Goal: Task Accomplishment & Management: Use online tool/utility

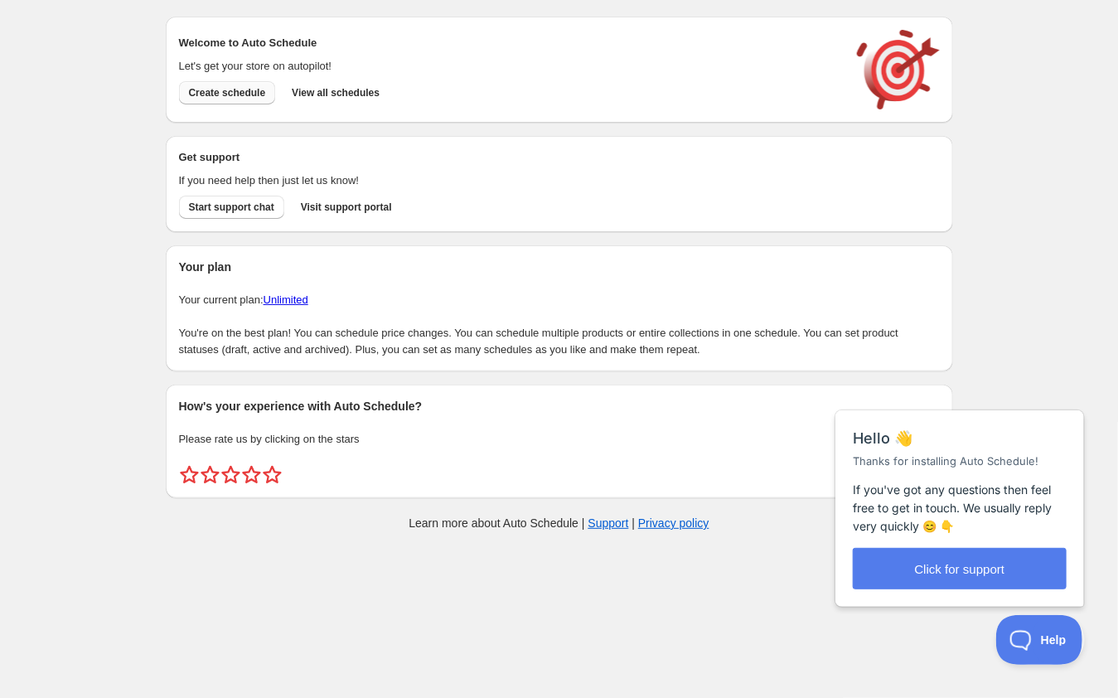
click at [246, 95] on span "Create schedule" at bounding box center [227, 92] width 77 height 13
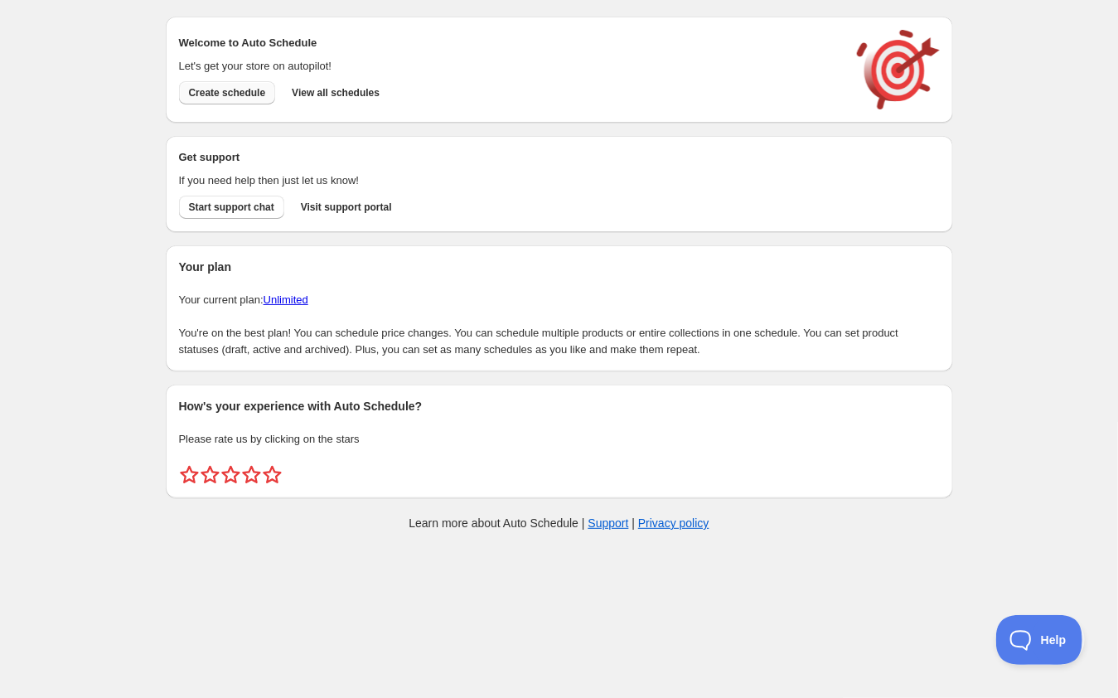
click at [241, 90] on span "Create schedule" at bounding box center [227, 92] width 77 height 13
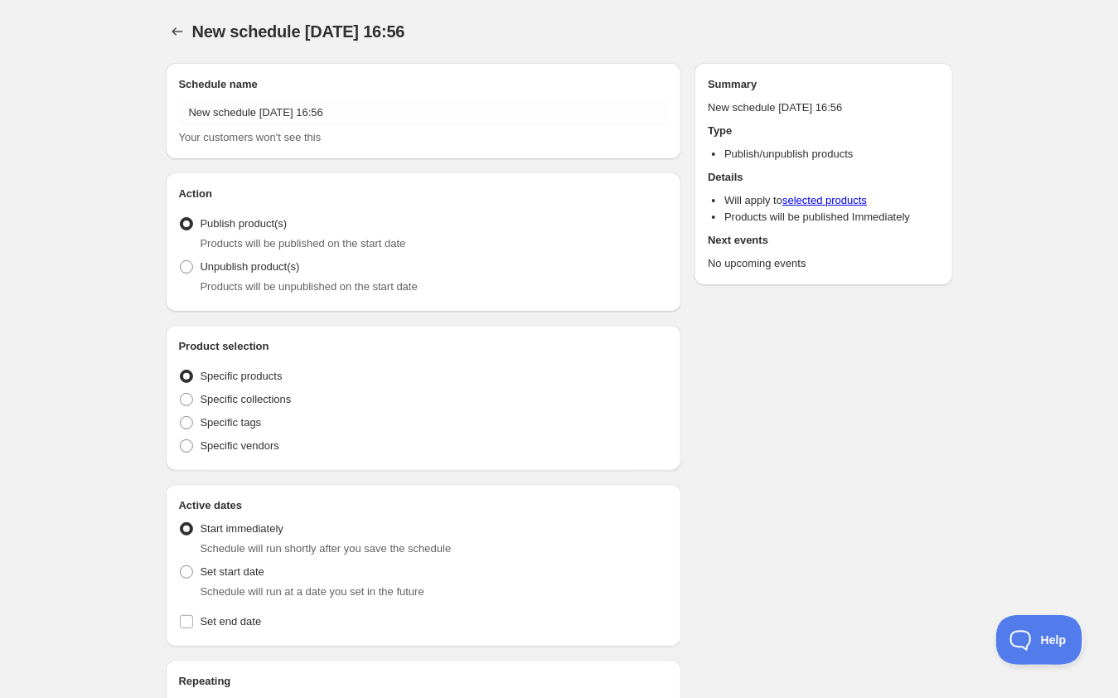
radio input "true"
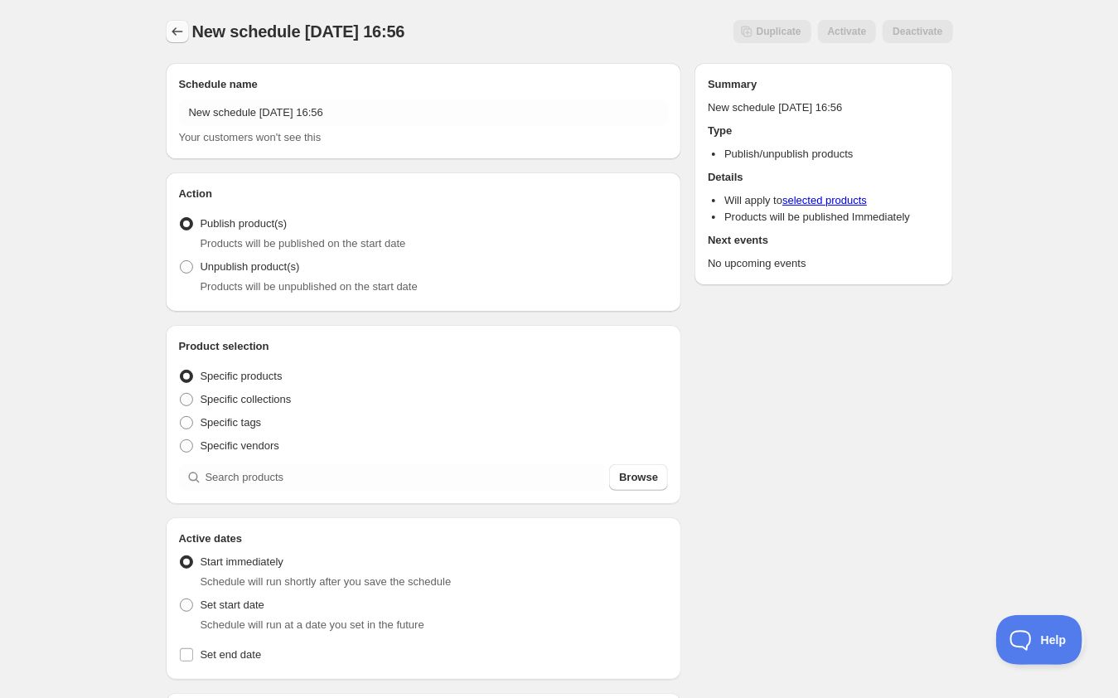
click at [178, 30] on icon "Schedules" at bounding box center [177, 31] width 17 height 17
radio input "true"
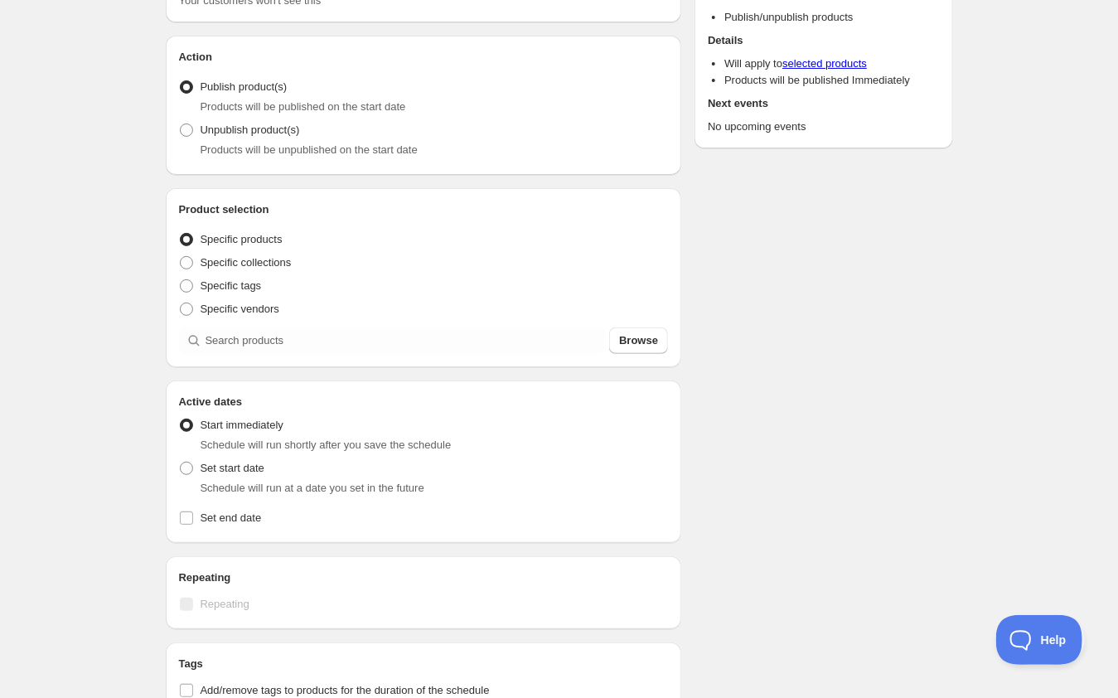
scroll to position [156, 0]
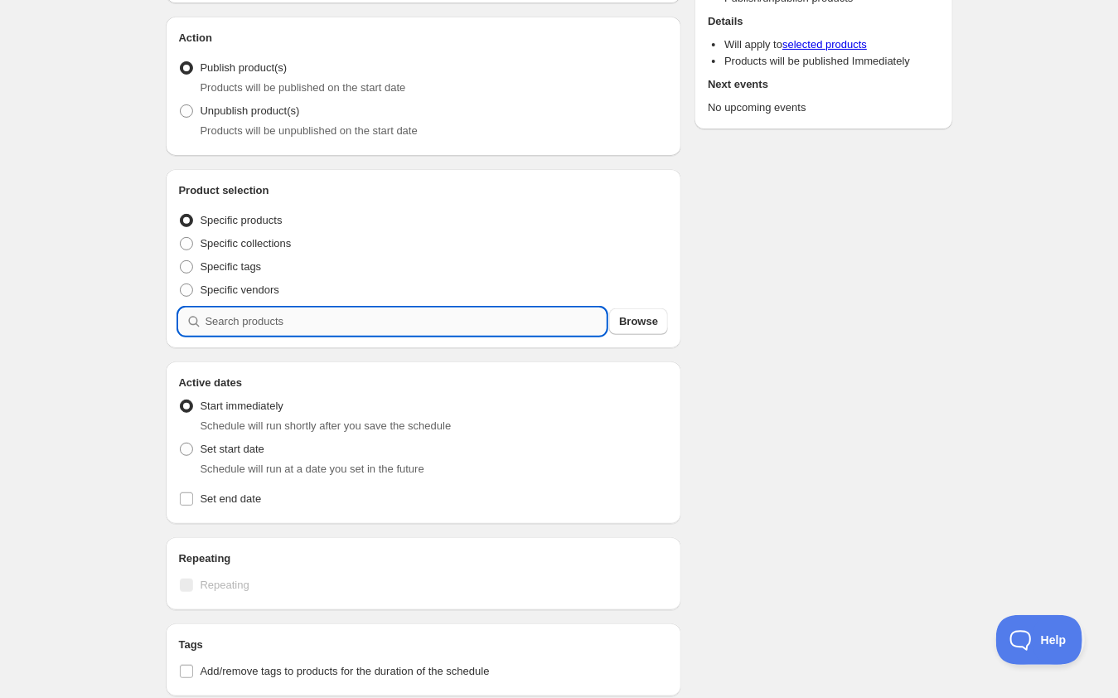
click at [366, 314] on input "search" at bounding box center [406, 321] width 401 height 27
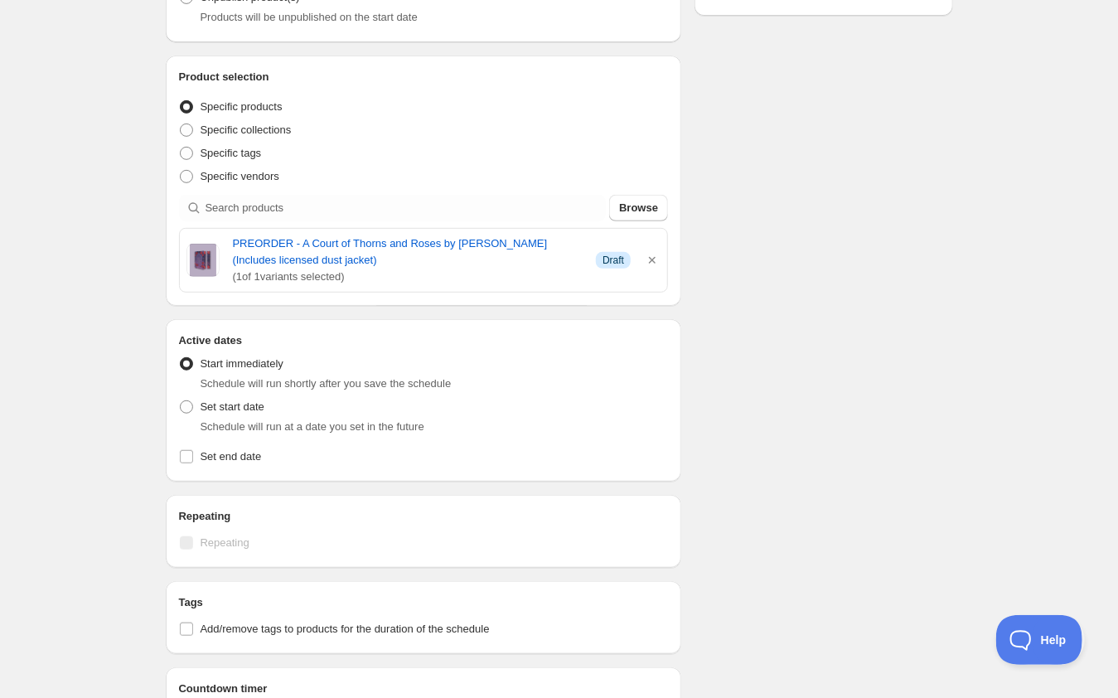
scroll to position [308, 0]
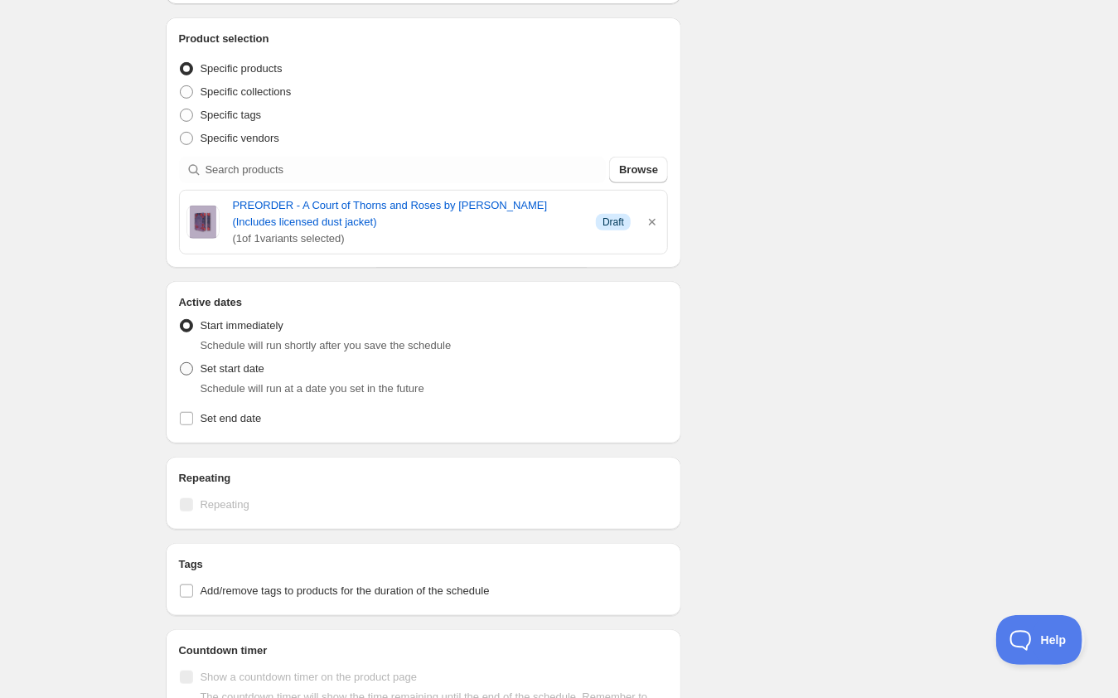
click at [191, 371] on span at bounding box center [186, 368] width 13 height 13
click at [181, 363] on input "Set start date" at bounding box center [180, 362] width 1 height 1
radio input "true"
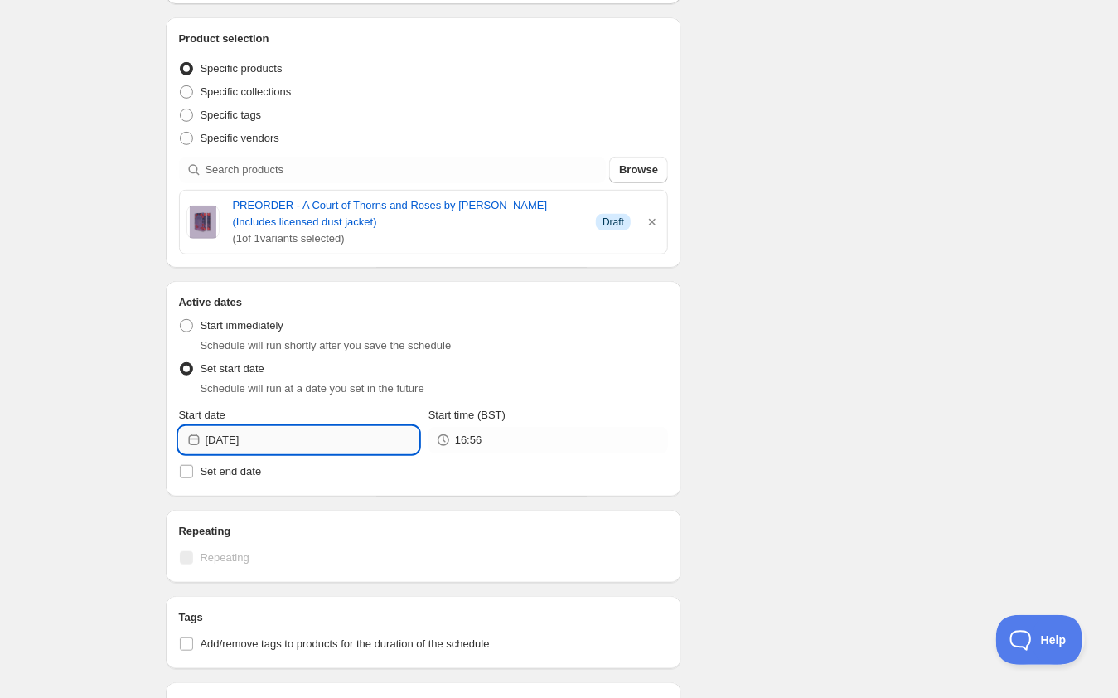
click at [321, 439] on input "2025-09-18" at bounding box center [312, 440] width 213 height 27
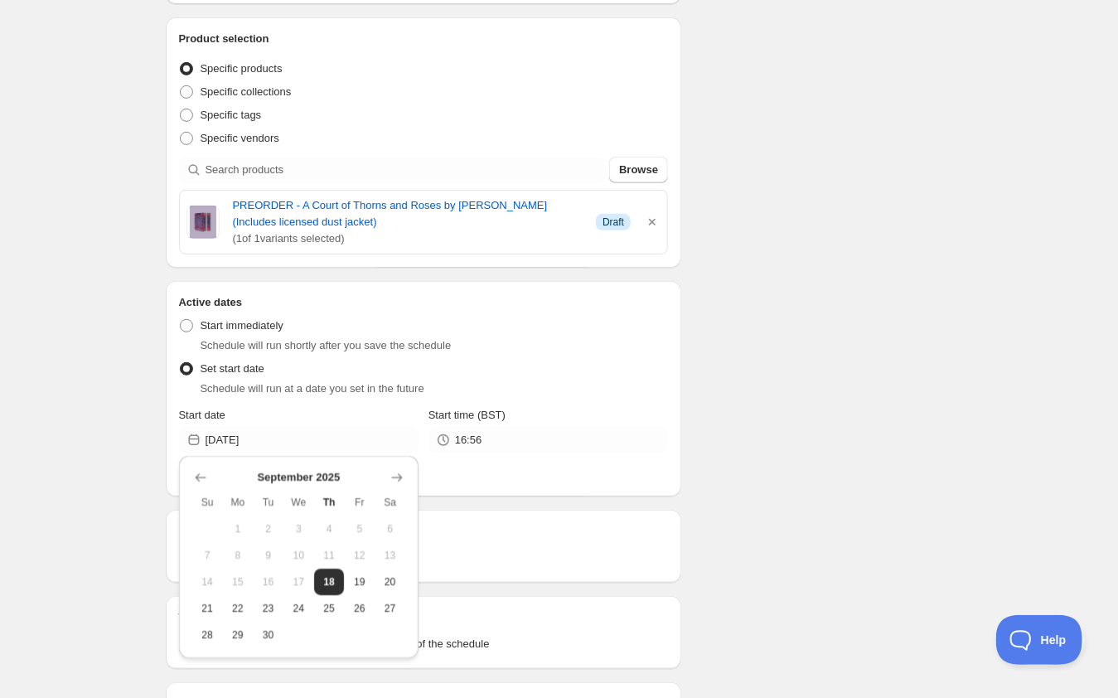
click at [362, 575] on span "19" at bounding box center [359, 581] width 17 height 13
type input "2025-09-19"
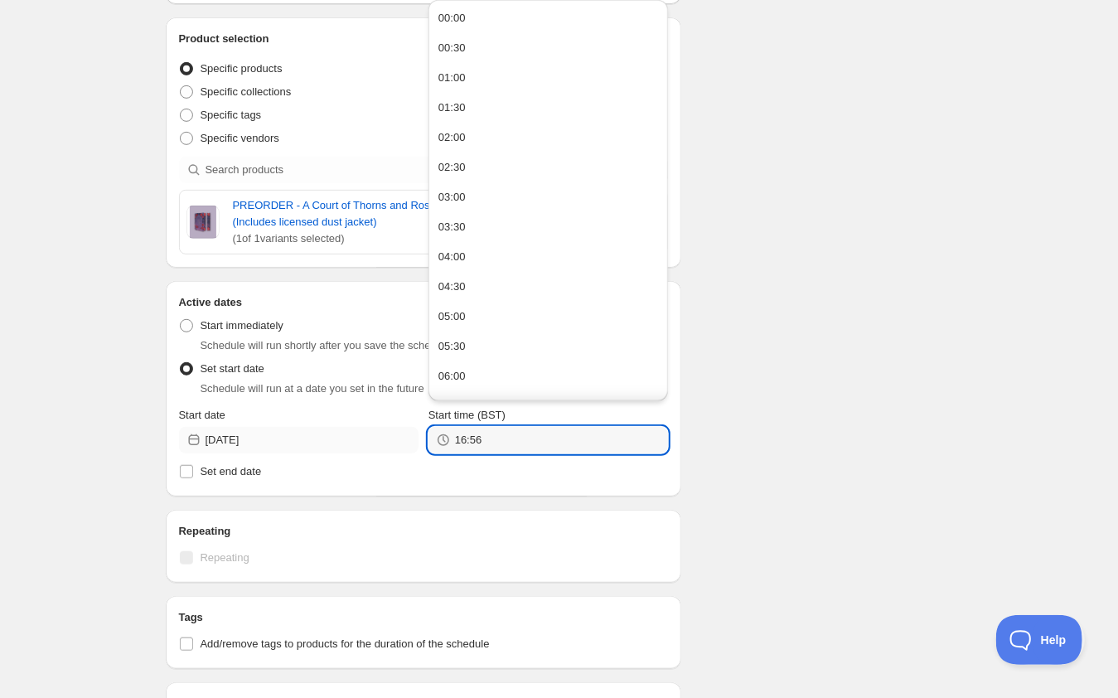
drag, startPoint x: 454, startPoint y: 432, endPoint x: 406, endPoint y: 429, distance: 47.3
click at [406, 429] on div "Start date 2025-09-19 Start time (BST) 16:56" at bounding box center [424, 430] width 490 height 46
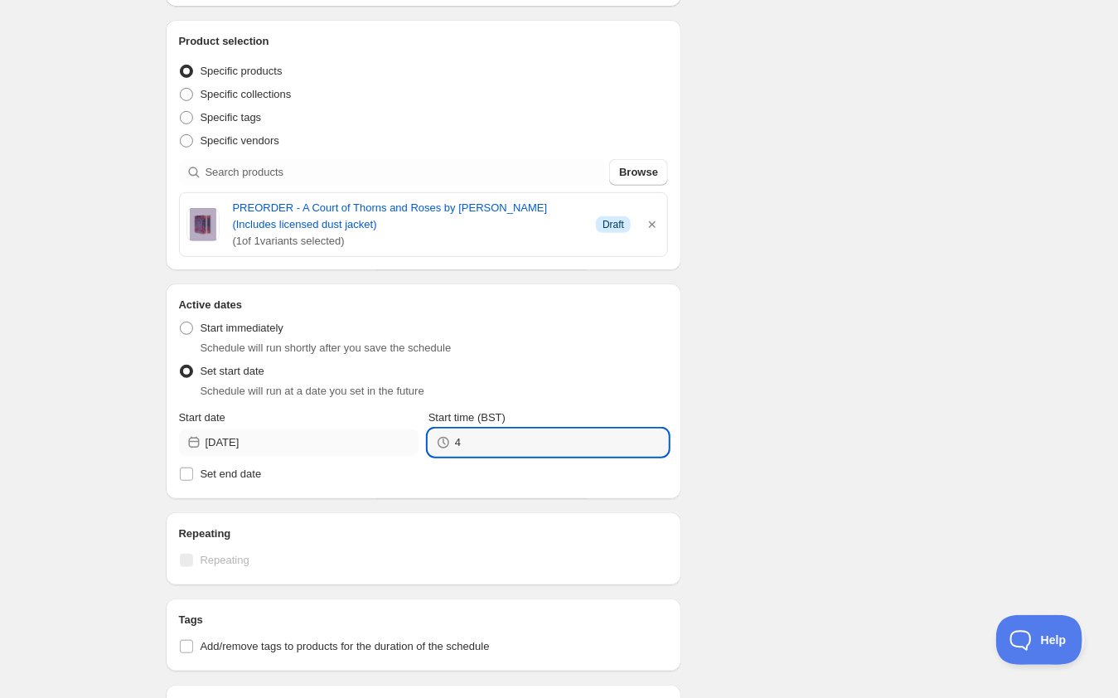
click at [411, 439] on div "Start date 2025-09-19 Start time (BST) 4" at bounding box center [424, 433] width 490 height 46
type input "16:00"
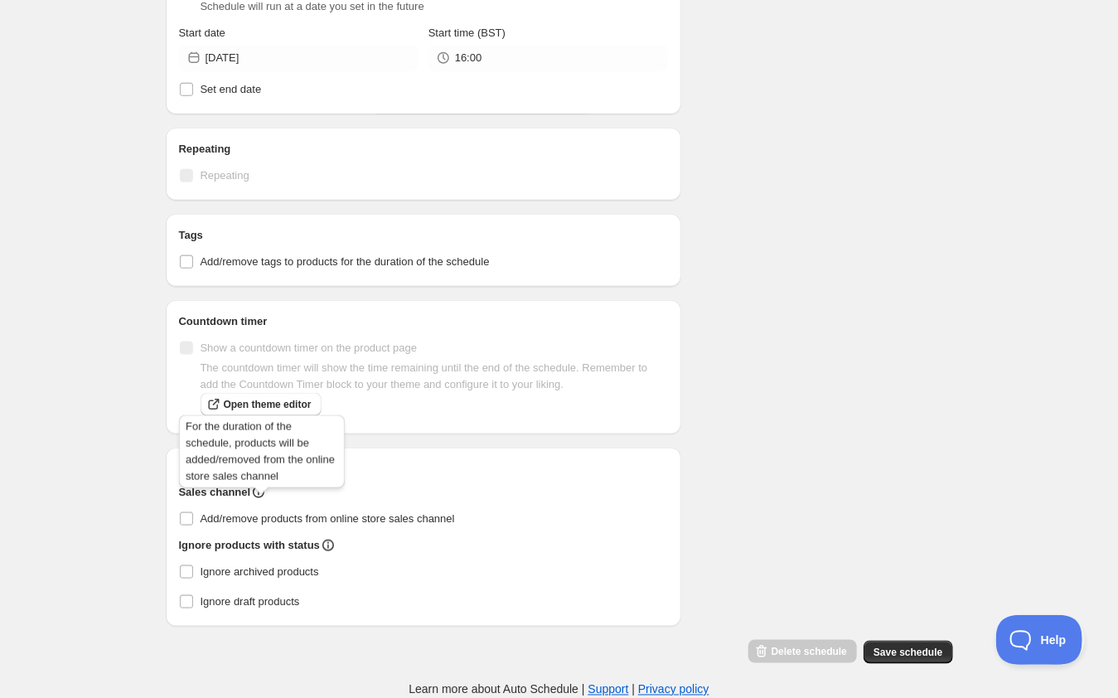
scroll to position [702, 0]
click at [905, 651] on span "Save schedule" at bounding box center [908, 652] width 69 height 13
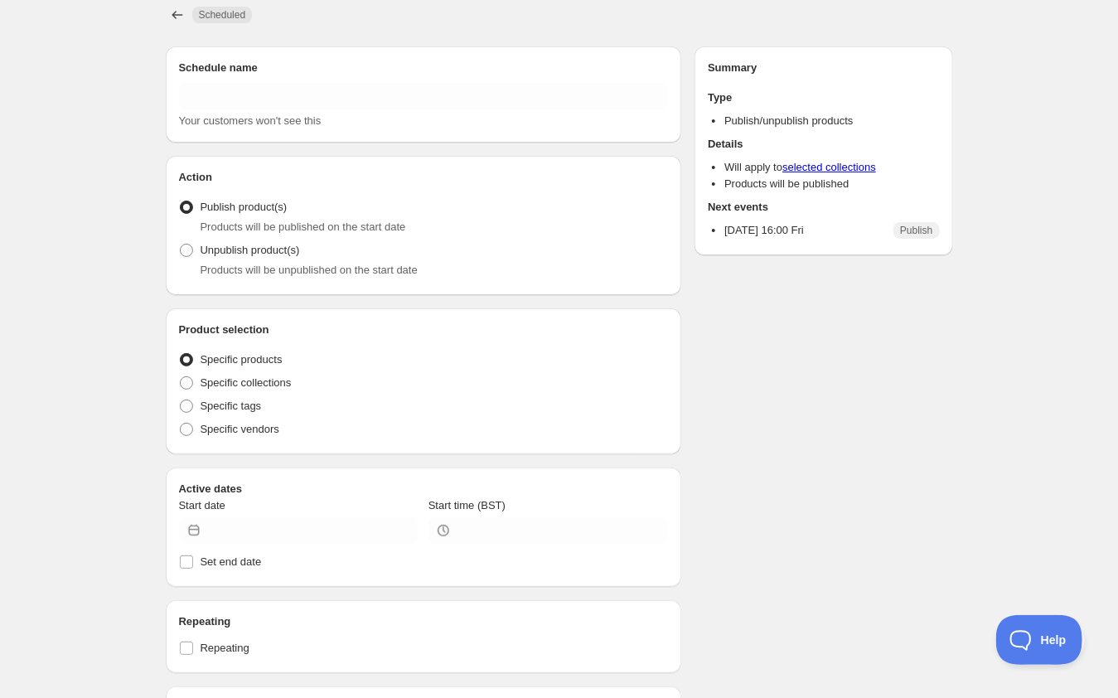
type input "New schedule Sep 18 2025 16:56"
radio input "true"
type input "2025-09-19"
type input "16:00"
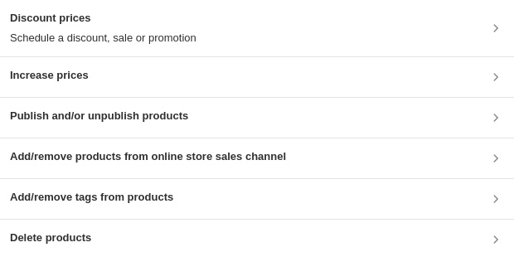
click at [161, 114] on h3 "Publish and/or unpublish products" at bounding box center [99, 116] width 178 height 17
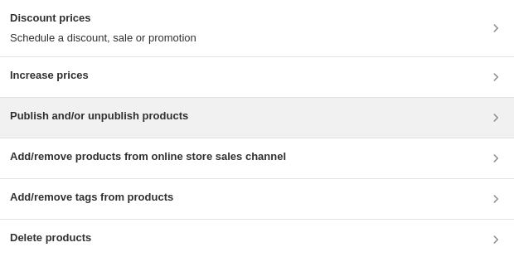
click at [205, 123] on div "Publish and/or unpublish products" at bounding box center [257, 118] width 494 height 20
